Goal: Information Seeking & Learning: Learn about a topic

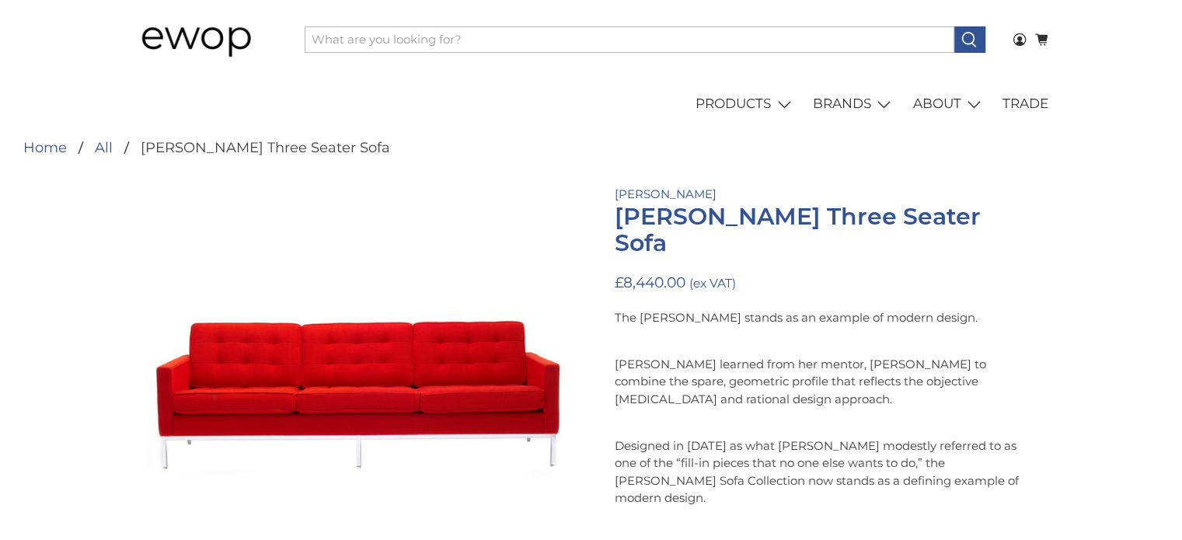
scroll to position [78, 0]
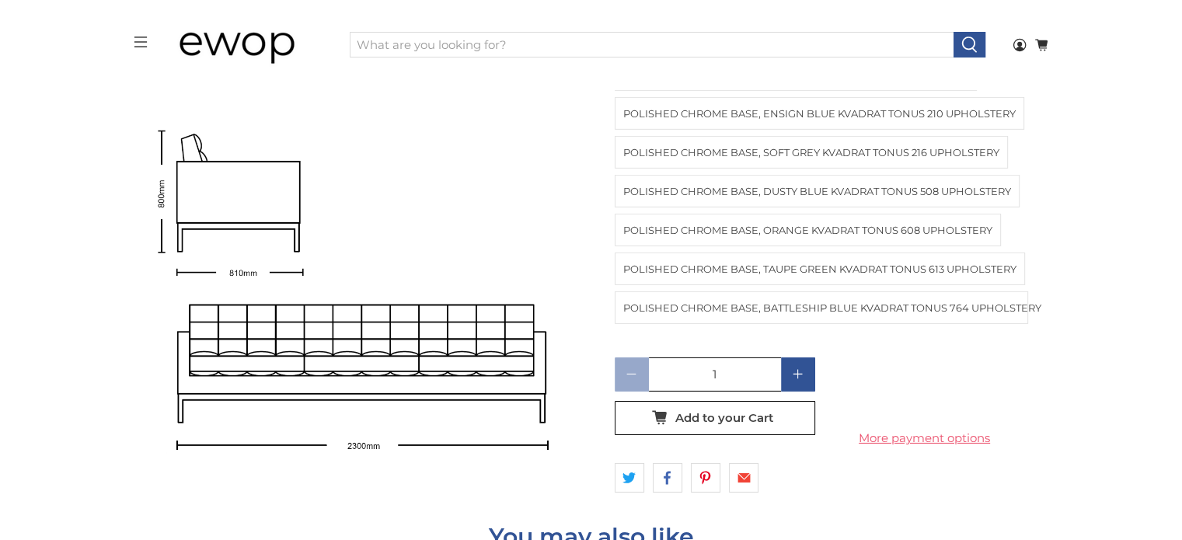
scroll to position [4915, 0]
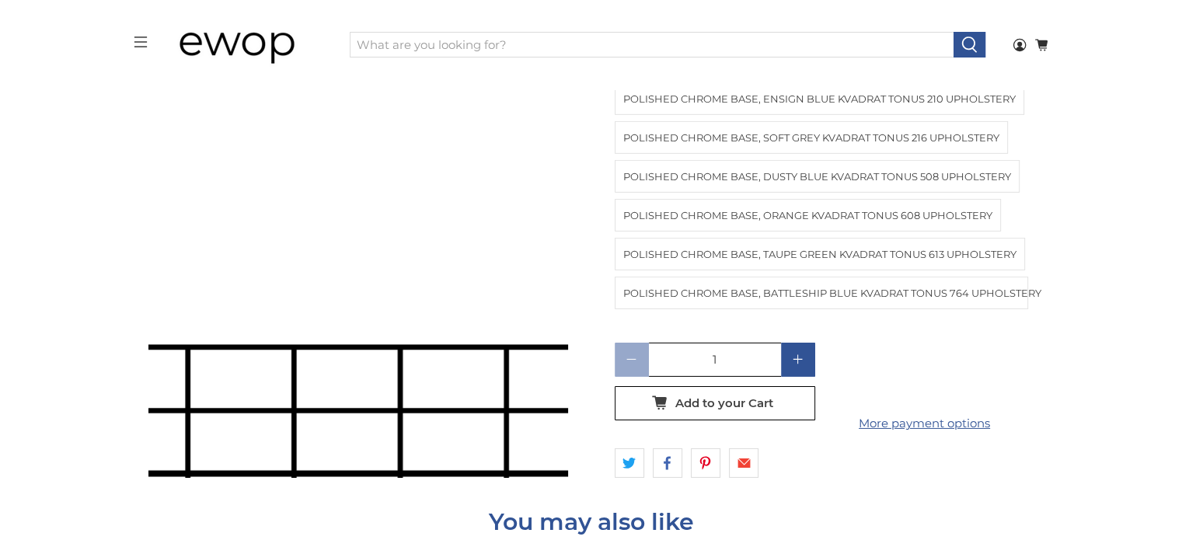
click at [425, 269] on img at bounding box center [176, 265] width 1554 height 1554
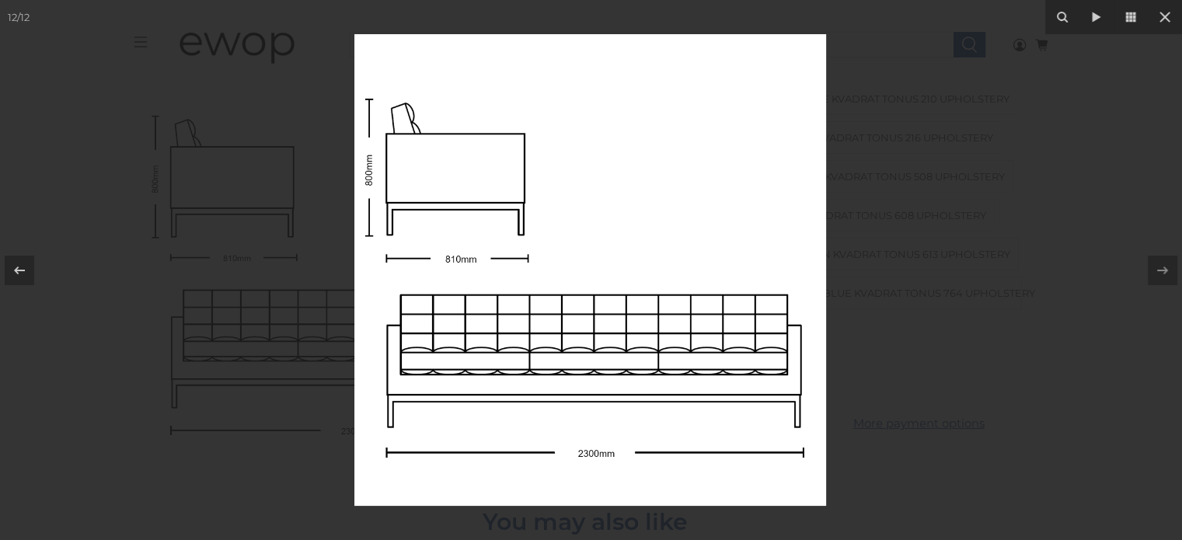
click at [908, 192] on div at bounding box center [591, 270] width 1182 height 540
